Goal: Navigation & Orientation: Find specific page/section

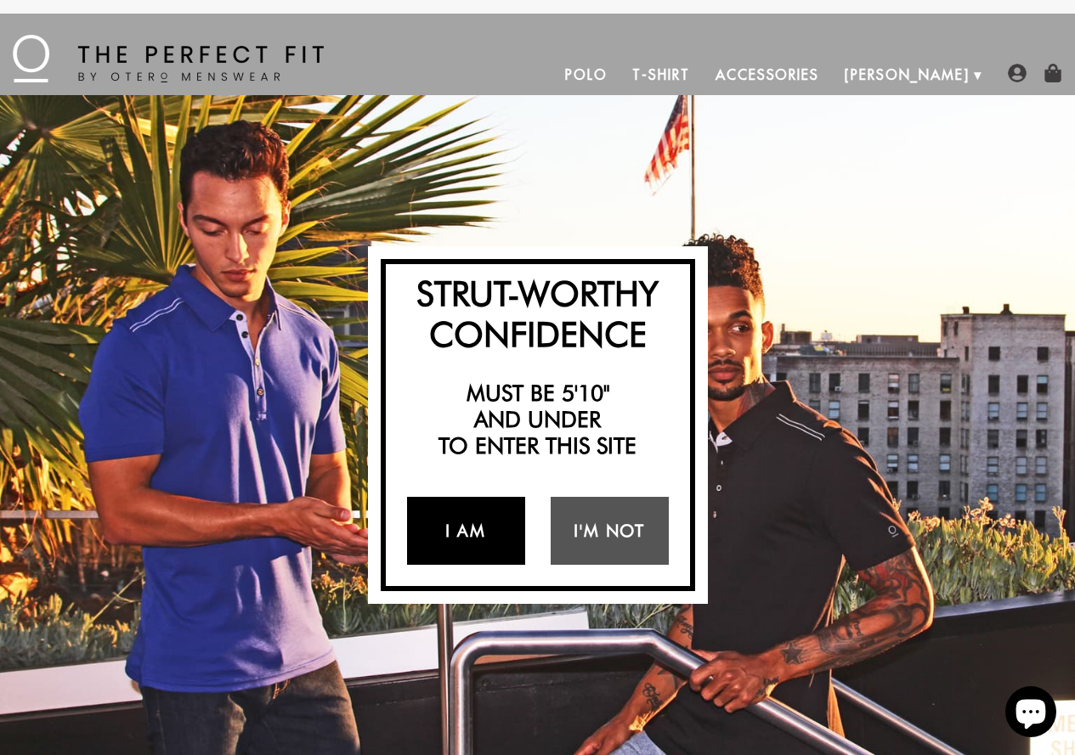
click at [483, 537] on link "I Am" at bounding box center [466, 531] width 118 height 68
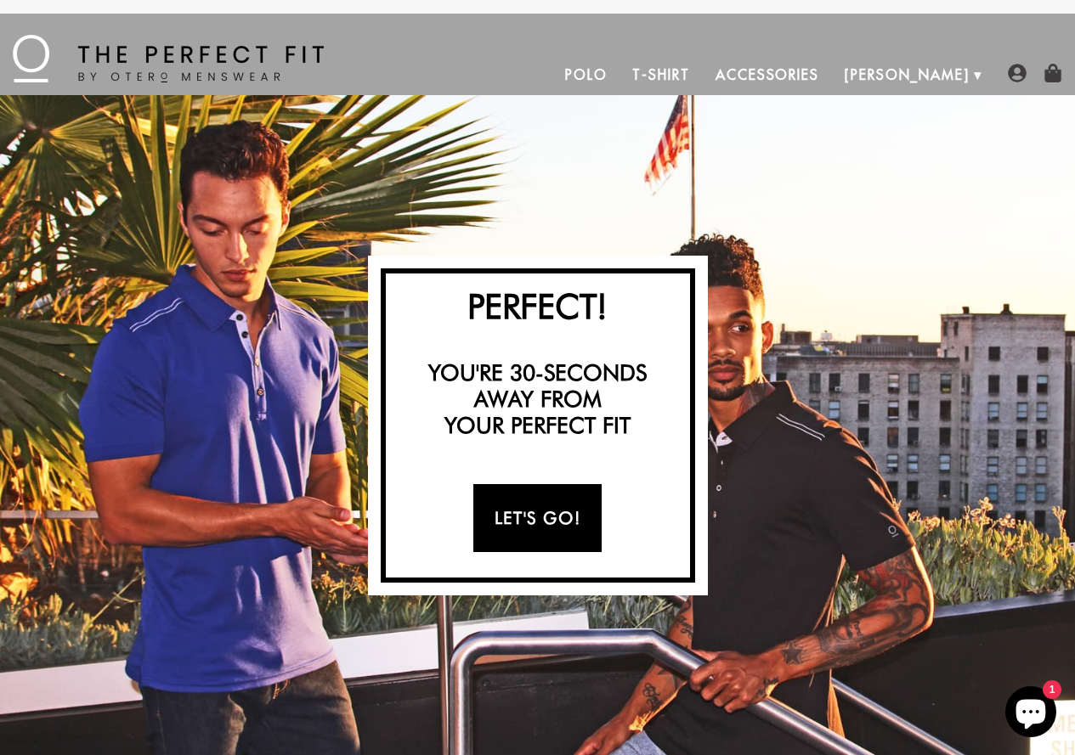
click at [535, 512] on link "Let's Go!" at bounding box center [537, 518] width 128 height 68
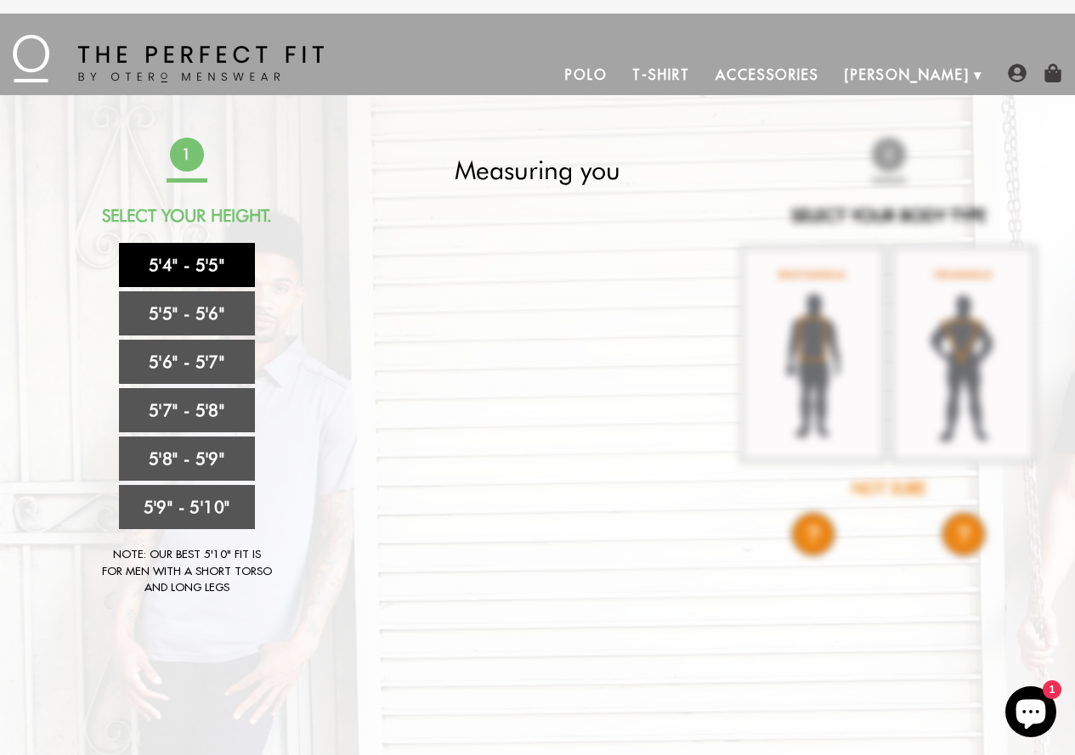
click at [199, 271] on link "5'4" - 5'5"" at bounding box center [187, 265] width 136 height 44
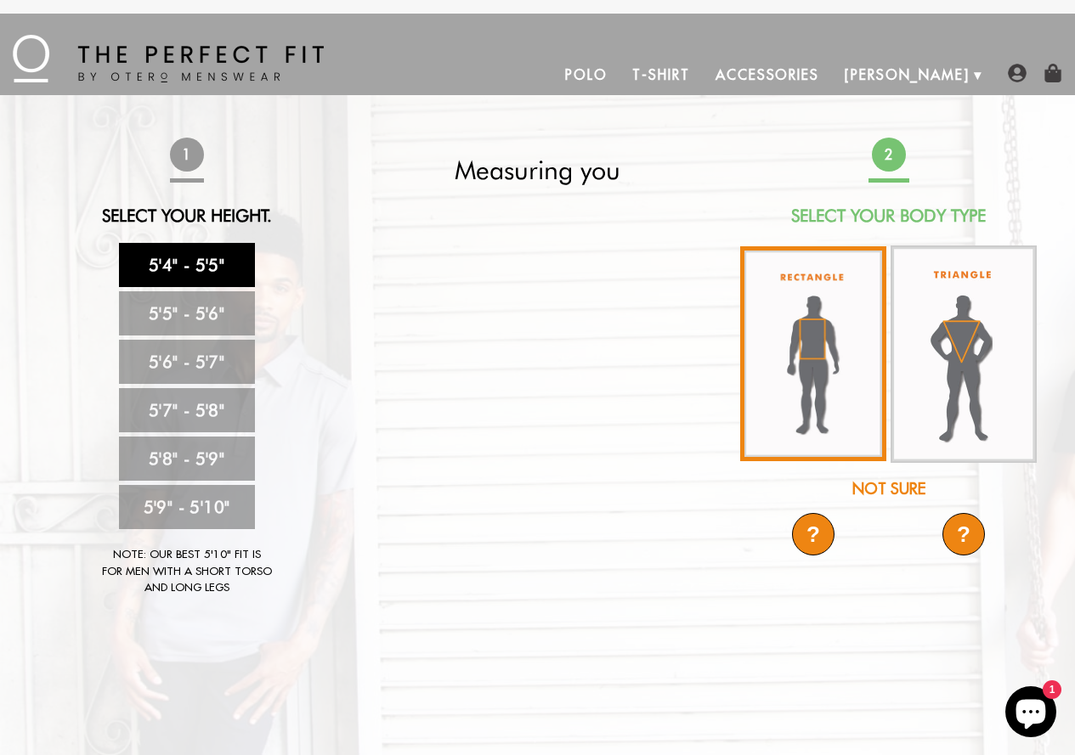
click at [822, 349] on img at bounding box center [813, 353] width 146 height 215
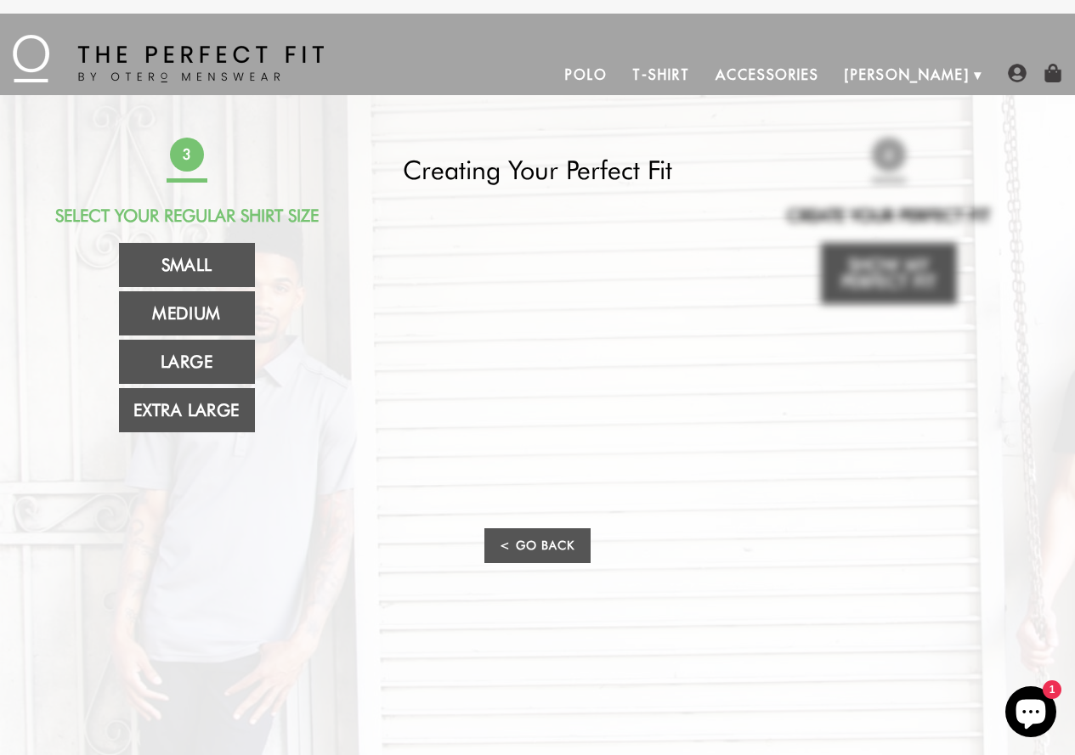
click at [702, 76] on link "T-Shirt" at bounding box center [660, 74] width 82 height 41
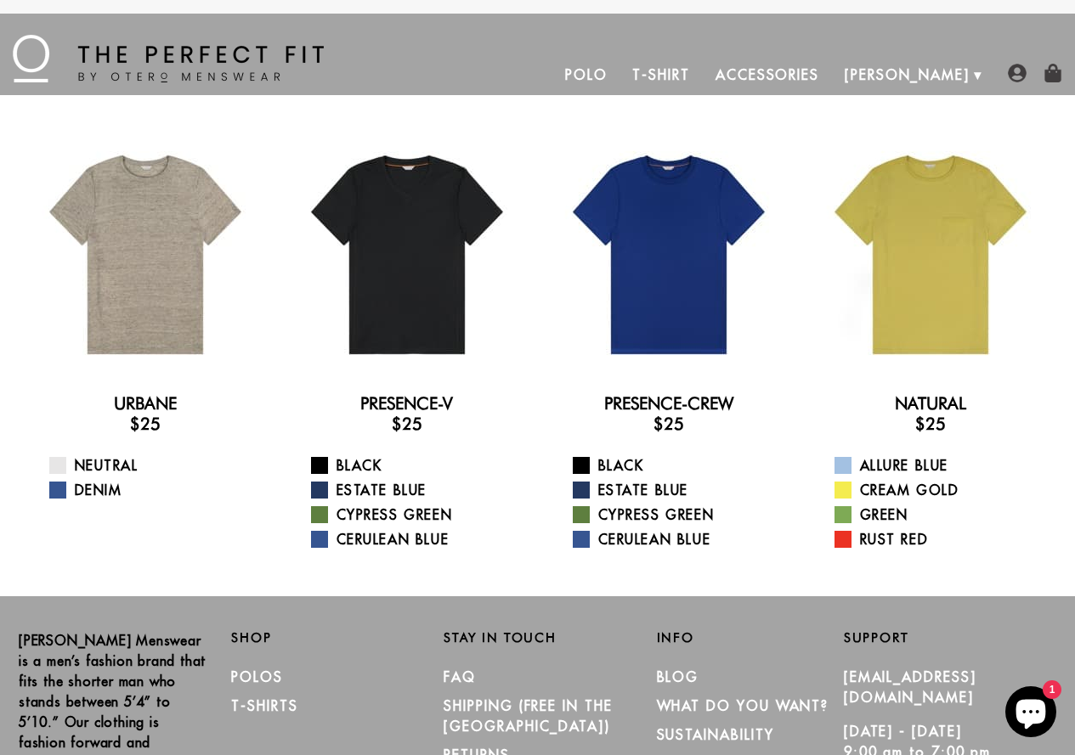
click at [821, 74] on link "Accessories" at bounding box center [767, 74] width 129 height 41
